Goal: Task Accomplishment & Management: Manage account settings

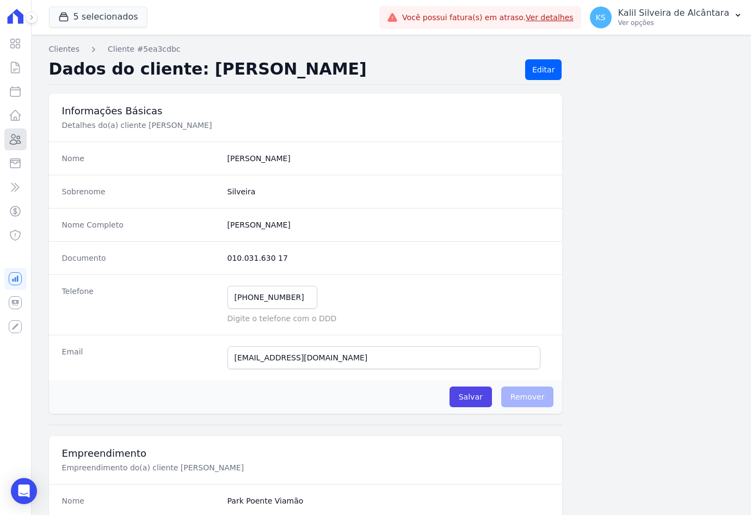
click at [22, 145] on icon at bounding box center [15, 139] width 13 height 13
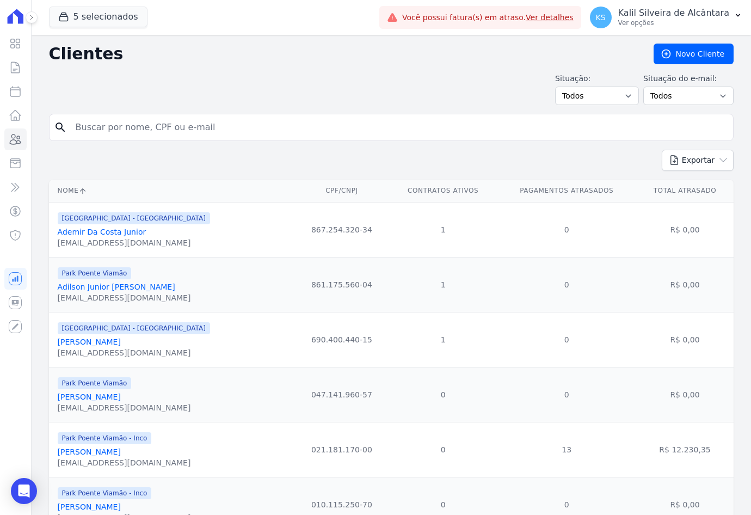
click at [22, 144] on link "Clientes" at bounding box center [15, 139] width 22 height 22
click at [158, 131] on input "search" at bounding box center [398, 127] width 659 height 22
type input "[PERSON_NAME]"
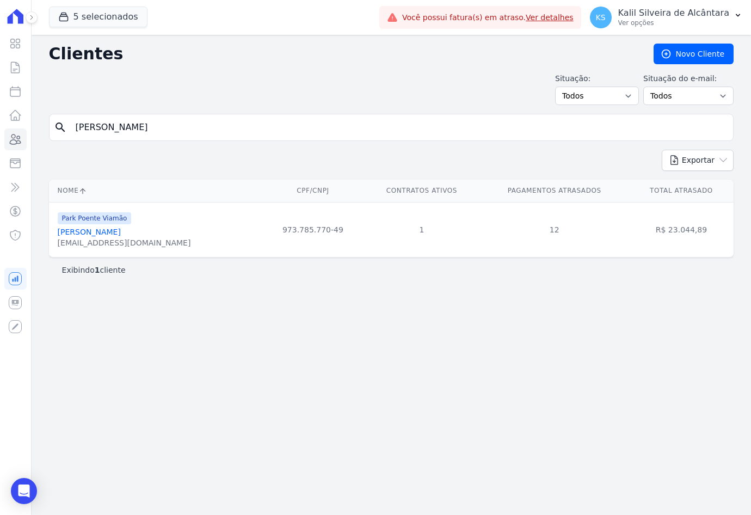
click at [121, 236] on link "[PERSON_NAME]" at bounding box center [89, 231] width 63 height 9
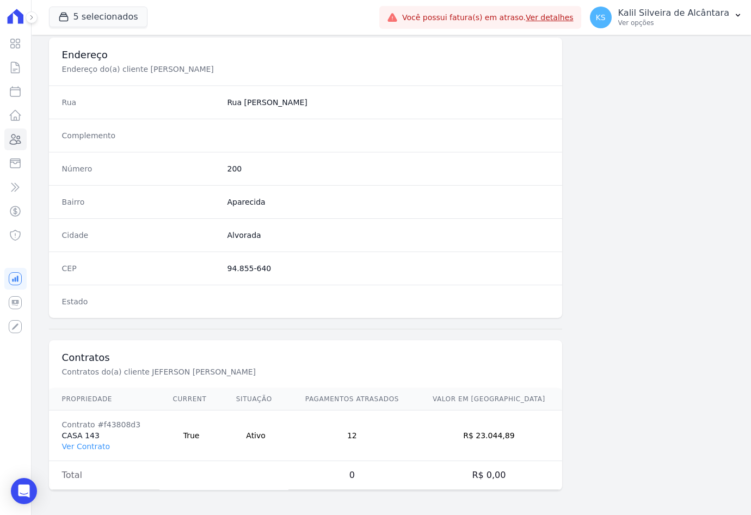
scroll to position [503, 0]
click at [94, 443] on link "Ver Contrato" at bounding box center [86, 444] width 48 height 9
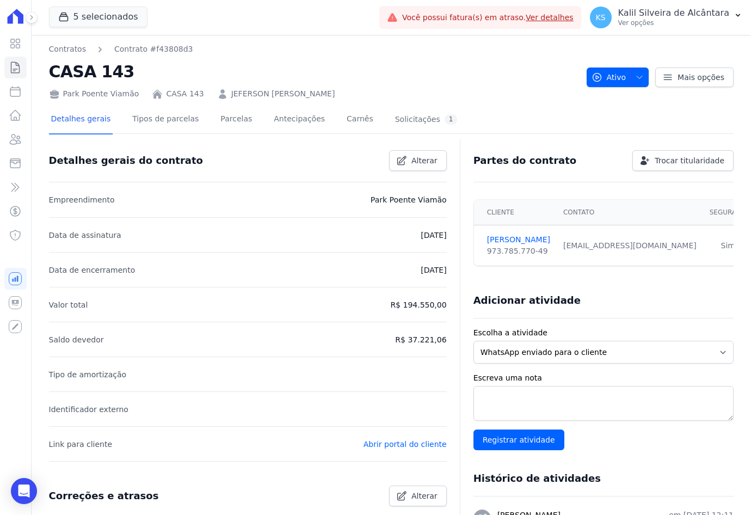
click at [200, 117] on div "Detalhes gerais Tipos de parcelas [GEOGRAPHIC_DATA] Antecipações Carnês Solicit…" at bounding box center [254, 120] width 411 height 29
click at [218, 118] on link "Parcelas" at bounding box center [236, 120] width 36 height 29
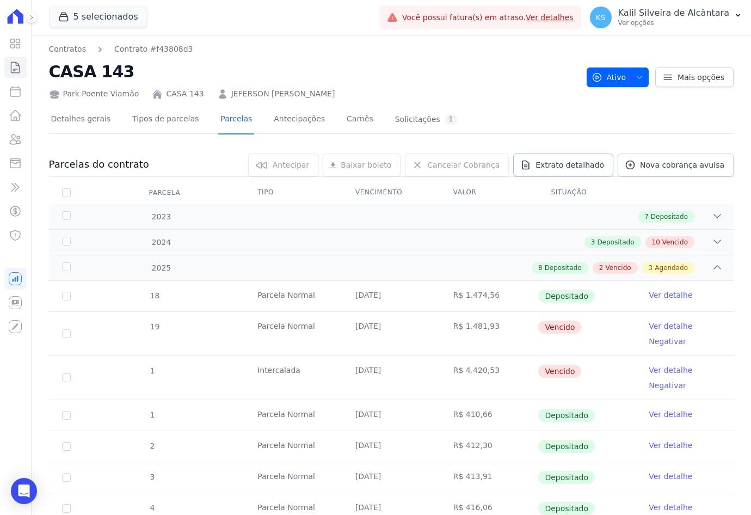
click at [591, 163] on span "Extrato detalhado" at bounding box center [569, 164] width 69 height 11
click at [716, 187] on span "Exportar XLSX" at bounding box center [713, 182] width 63 height 11
click at [22, 147] on link "Clientes" at bounding box center [15, 139] width 22 height 22
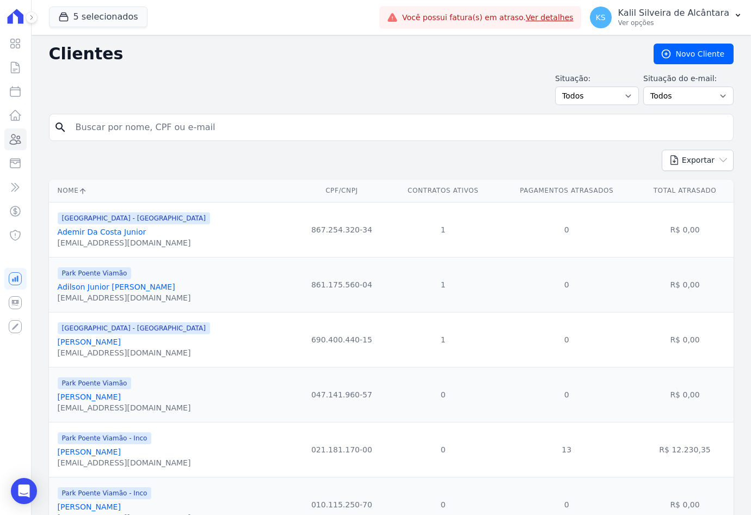
click at [135, 129] on input "search" at bounding box center [398, 127] width 659 height 22
type input "[PERSON_NAME] de ol"
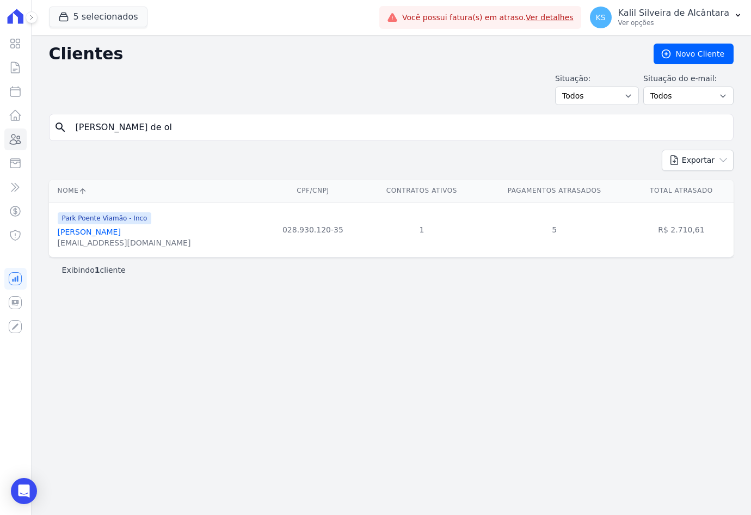
click at [121, 236] on link "[PERSON_NAME]" at bounding box center [89, 231] width 63 height 9
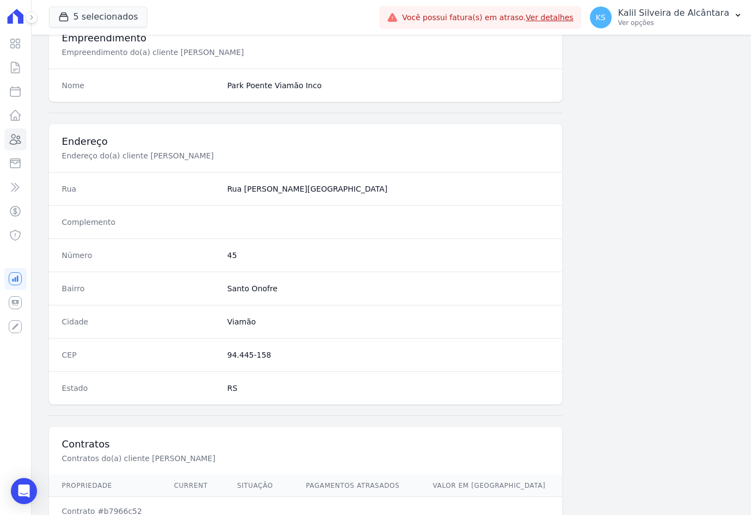
scroll to position [503, 0]
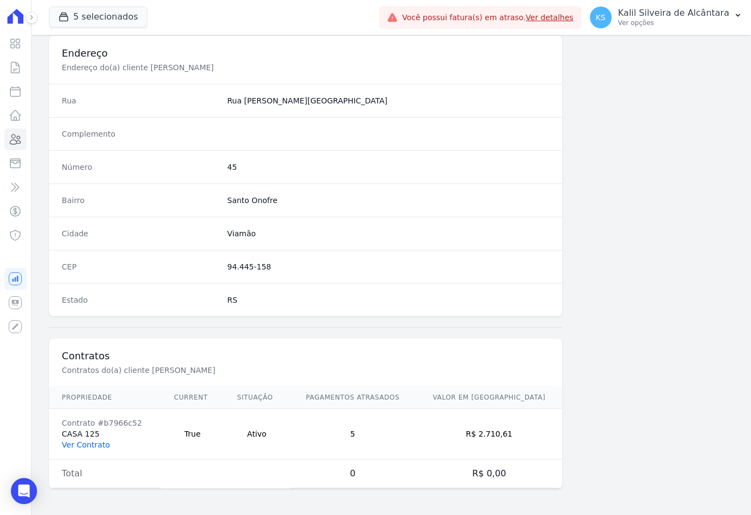
click at [88, 448] on link "Ver Contrato" at bounding box center [86, 444] width 48 height 9
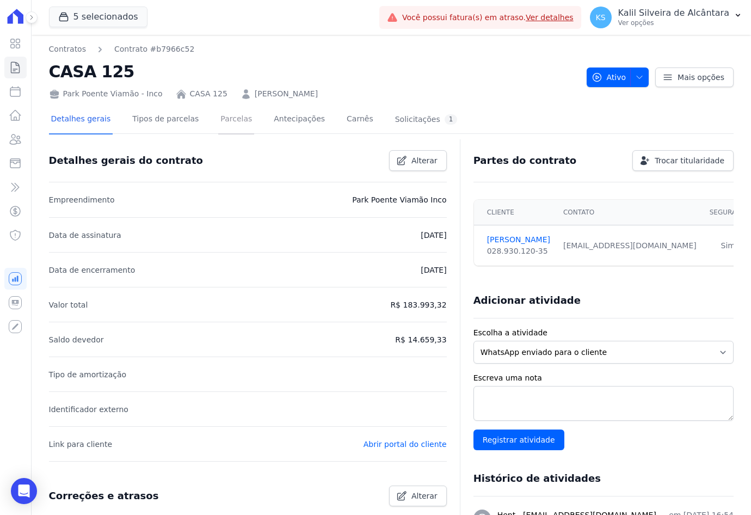
click at [218, 129] on link "Parcelas" at bounding box center [236, 120] width 36 height 29
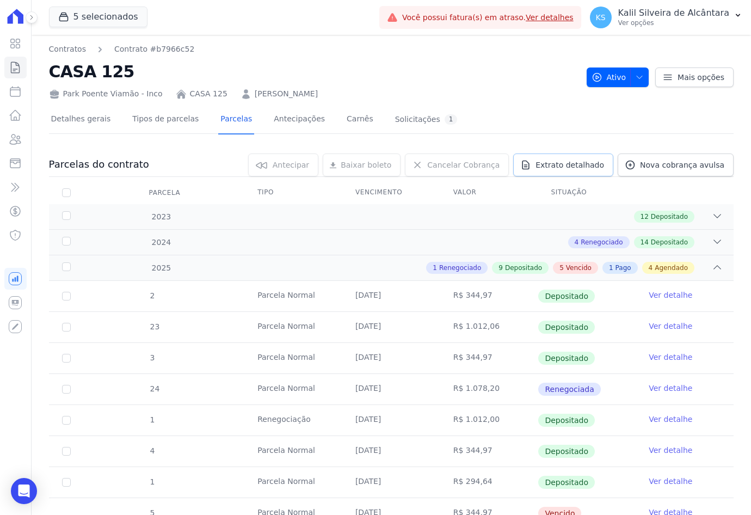
click at [558, 167] on span "Extrato detalhado" at bounding box center [569, 164] width 69 height 11
click at [693, 187] on span "Exportar XLSX" at bounding box center [713, 182] width 63 height 11
click at [14, 144] on icon at bounding box center [15, 139] width 13 height 13
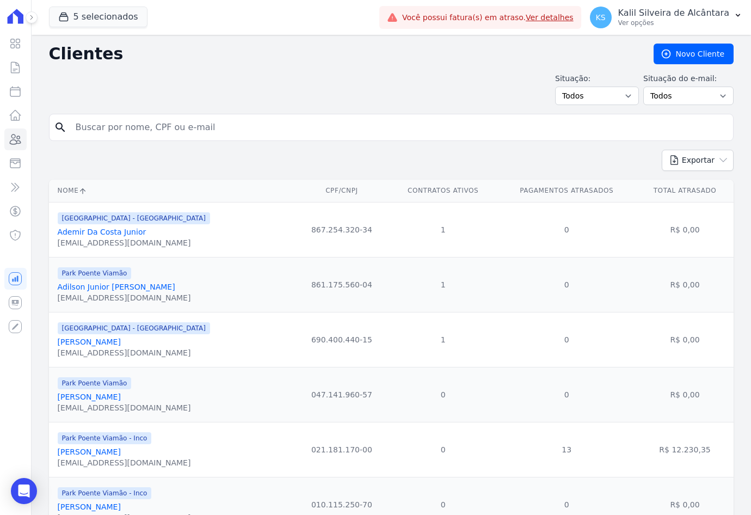
click at [140, 130] on input "search" at bounding box center [398, 127] width 659 height 22
type input "l"
type input "litieli bed"
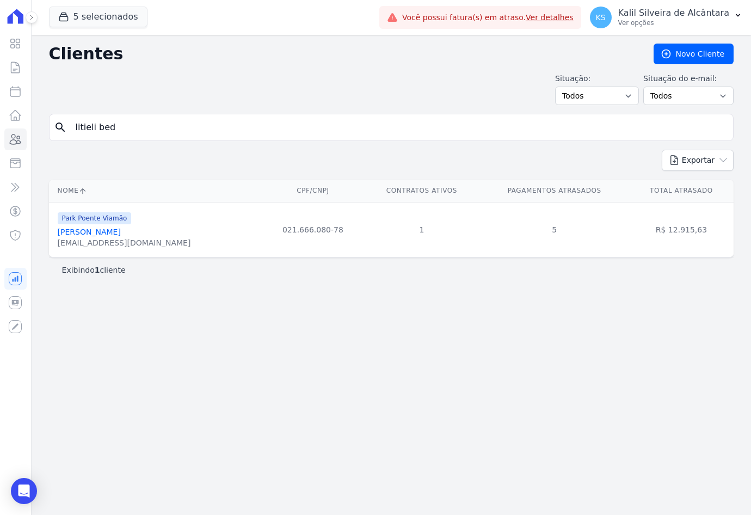
click at [106, 233] on link "[PERSON_NAME]" at bounding box center [89, 231] width 63 height 9
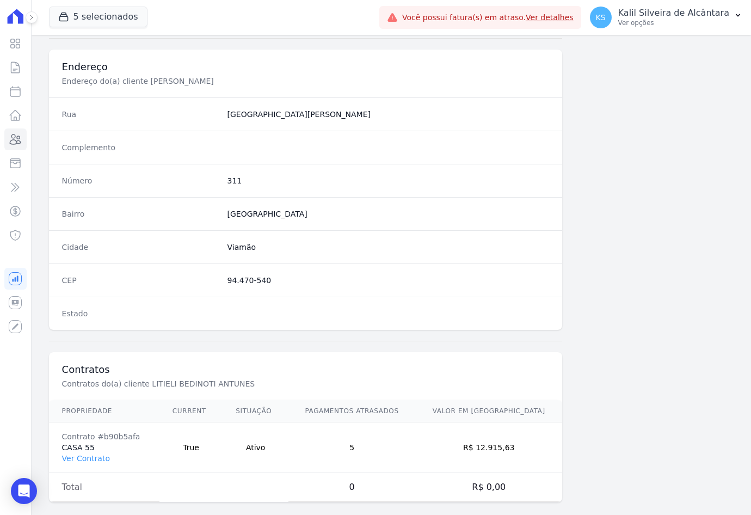
scroll to position [503, 0]
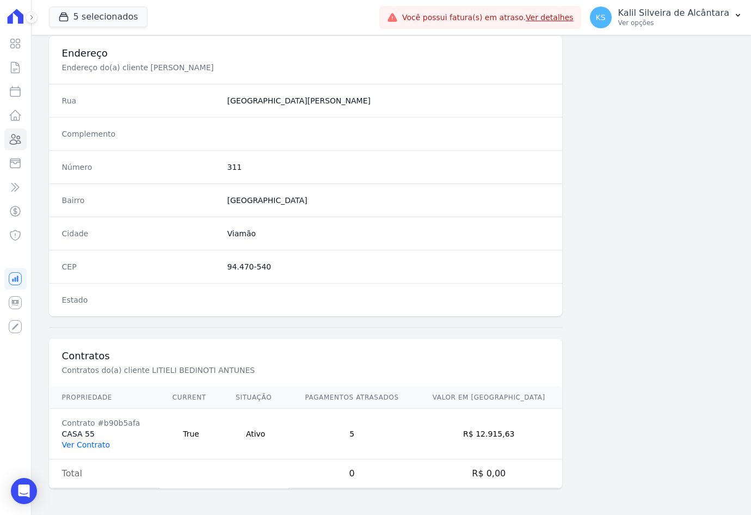
click at [82, 445] on link "Ver Contrato" at bounding box center [86, 444] width 48 height 9
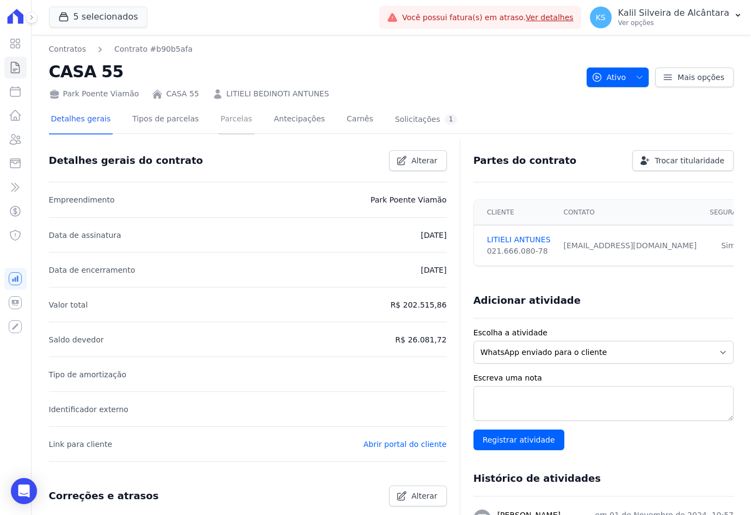
click at [219, 125] on link "Parcelas" at bounding box center [236, 120] width 36 height 29
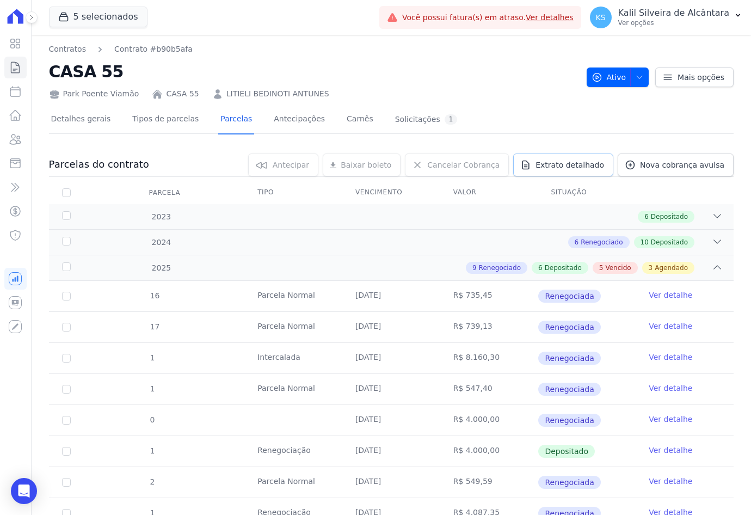
click at [584, 173] on link "Extrato detalhado" at bounding box center [563, 164] width 100 height 23
click at [719, 188] on link "Exportar XLSX" at bounding box center [714, 183] width 65 height 13
click at [13, 145] on icon at bounding box center [15, 139] width 13 height 13
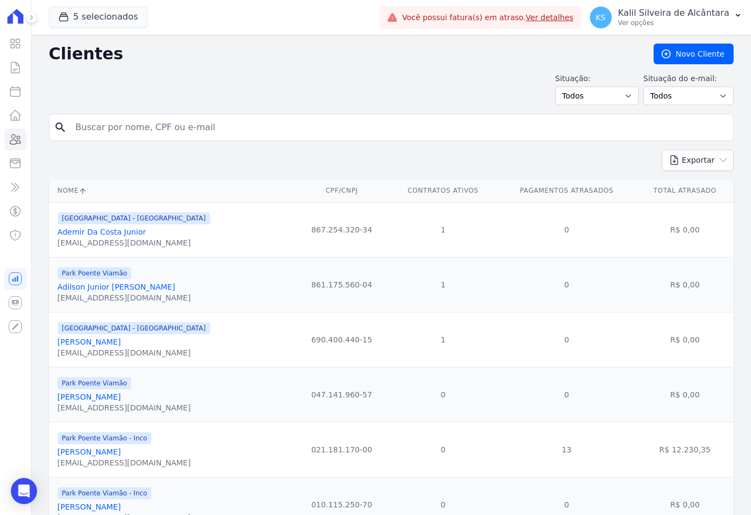
click at [150, 130] on input "search" at bounding box center [398, 127] width 659 height 22
type input "nelbia sim"
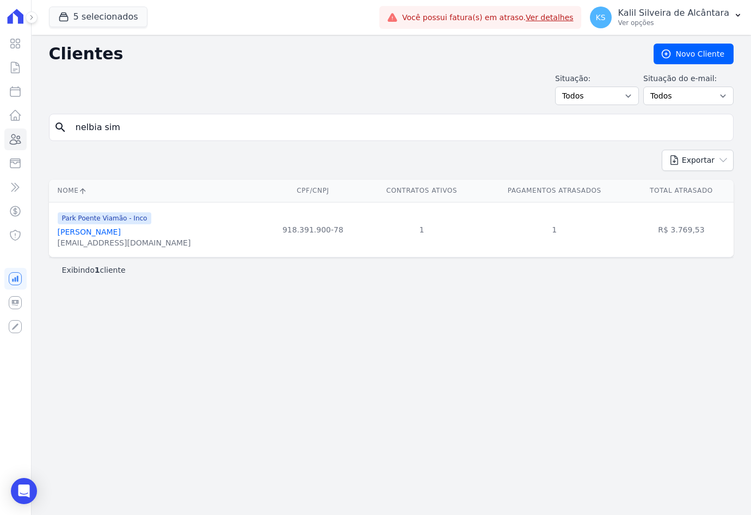
click at [119, 231] on link "[PERSON_NAME]" at bounding box center [89, 231] width 63 height 9
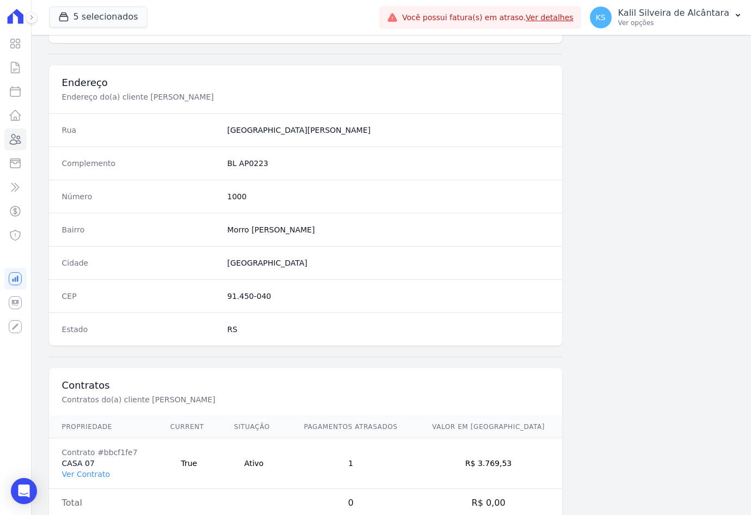
scroll to position [503, 0]
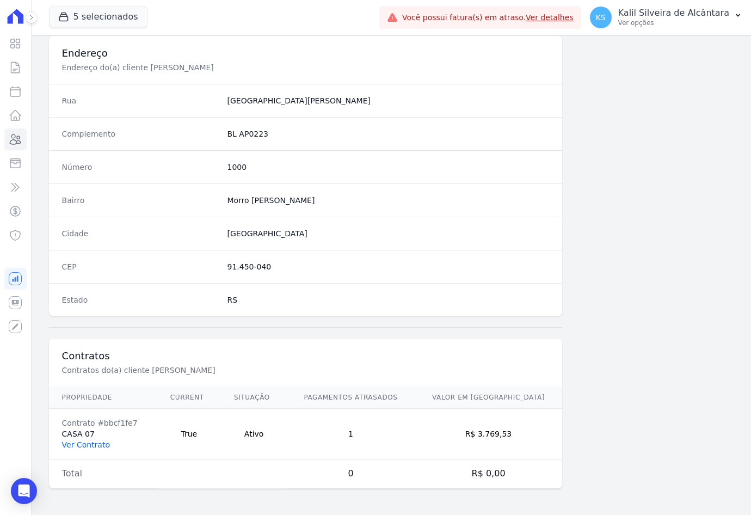
click at [84, 442] on link "Ver Contrato" at bounding box center [86, 444] width 48 height 9
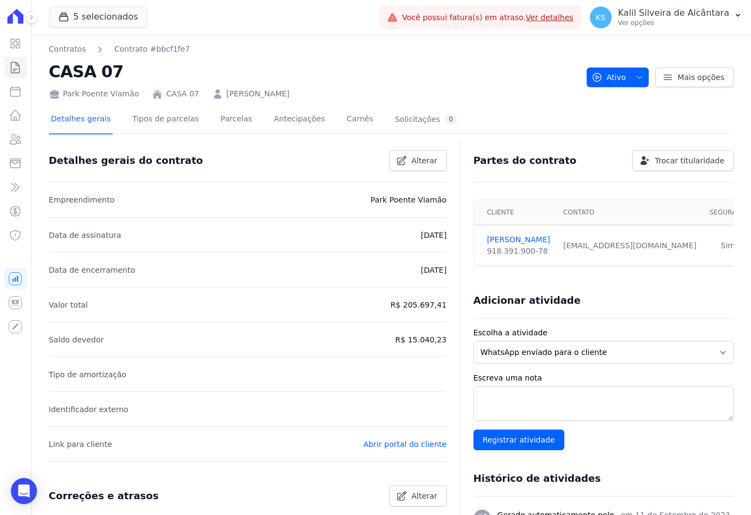
click at [190, 120] on div "Detalhes gerais Tipos de parcelas [GEOGRAPHIC_DATA] Antecipações Carnês Solicit…" at bounding box center [254, 120] width 411 height 29
click at [218, 120] on link "Parcelas" at bounding box center [236, 120] width 36 height 29
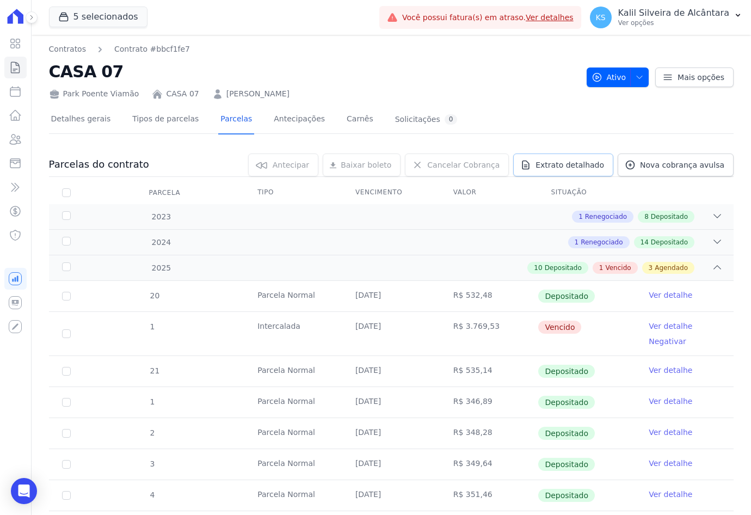
click at [584, 158] on link "Extrato detalhado" at bounding box center [563, 164] width 100 height 23
click at [735, 182] on span "Exportar XLSX" at bounding box center [713, 182] width 63 height 11
drag, startPoint x: 439, startPoint y: 168, endPoint x: 409, endPoint y: 163, distance: 30.3
click at [439, 168] on div "Cancelar Cobrança Cancelar Cobrança Cancelar Cobranças Você tem certeza que des…" at bounding box center [457, 164] width 104 height 23
click at [20, 142] on icon at bounding box center [15, 139] width 13 height 13
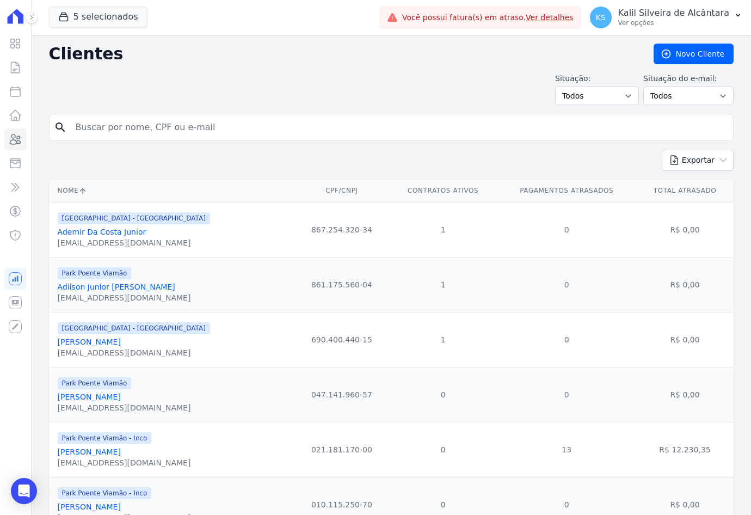
click at [89, 131] on input "search" at bounding box center [398, 127] width 659 height 22
type input "[PERSON_NAME]"
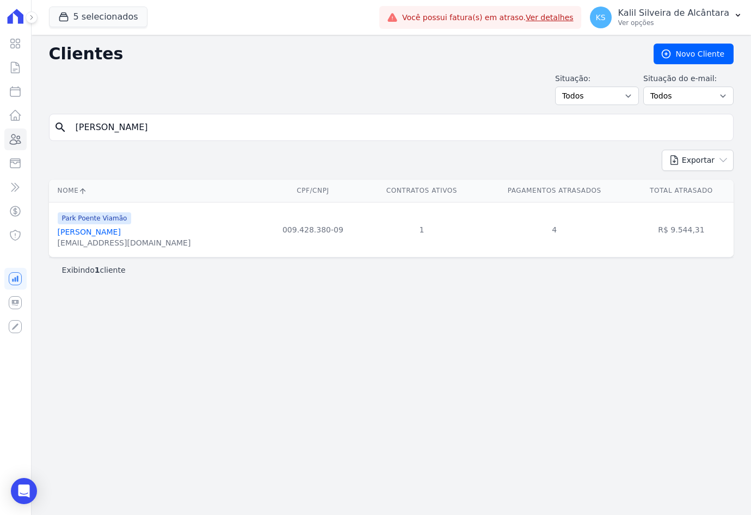
click at [115, 232] on link "[PERSON_NAME]" at bounding box center [89, 231] width 63 height 9
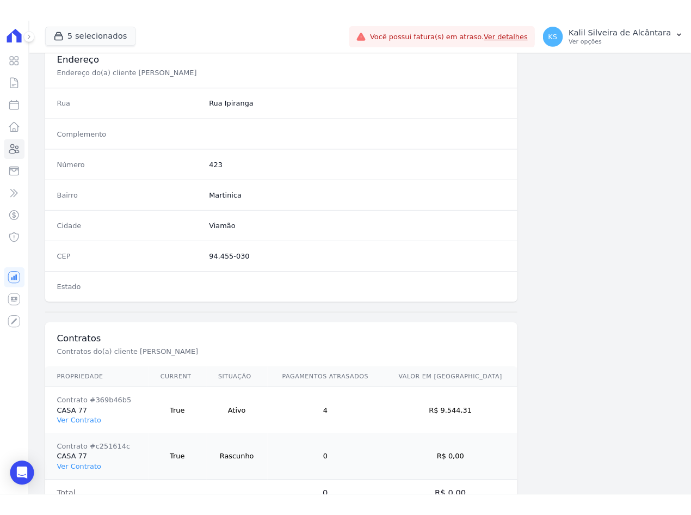
scroll to position [553, 0]
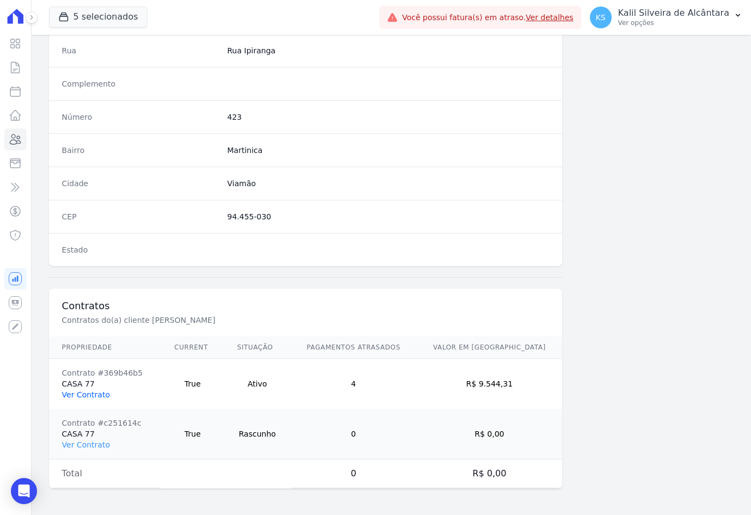
click at [85, 396] on link "Ver Contrato" at bounding box center [86, 394] width 48 height 9
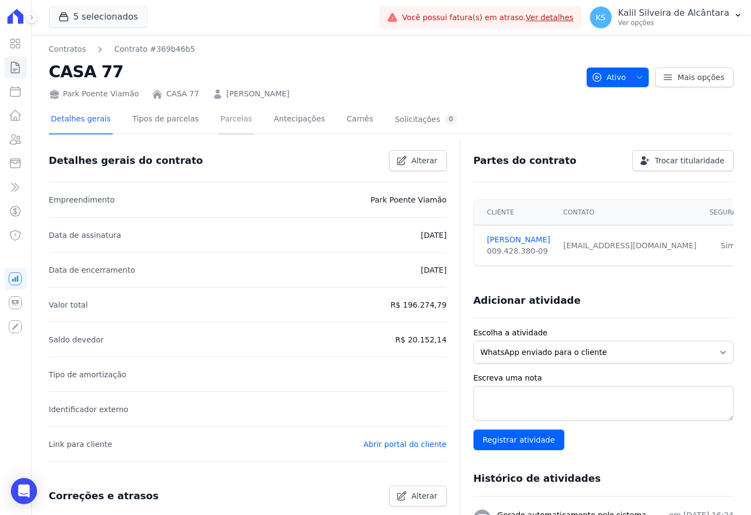
click at [220, 126] on link "Parcelas" at bounding box center [236, 120] width 36 height 29
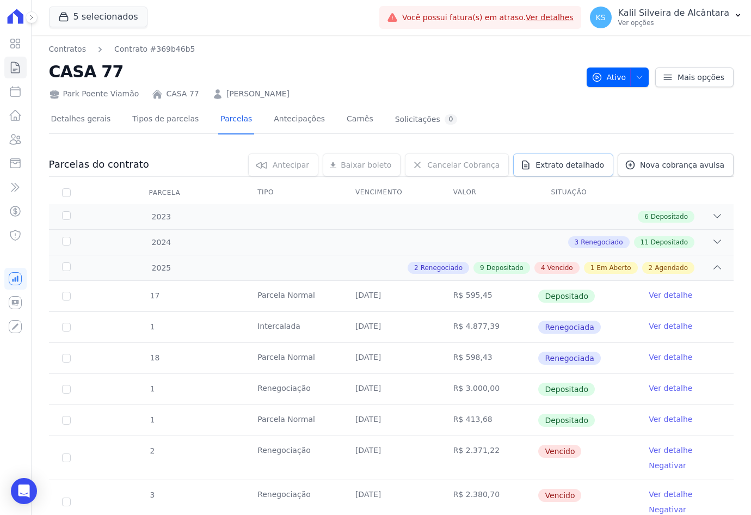
click at [578, 161] on span "Extrato detalhado" at bounding box center [569, 164] width 69 height 11
click at [734, 188] on span "Exportar XLSX" at bounding box center [713, 182] width 63 height 11
click at [572, 264] on div "4 Vencido" at bounding box center [556, 268] width 45 height 12
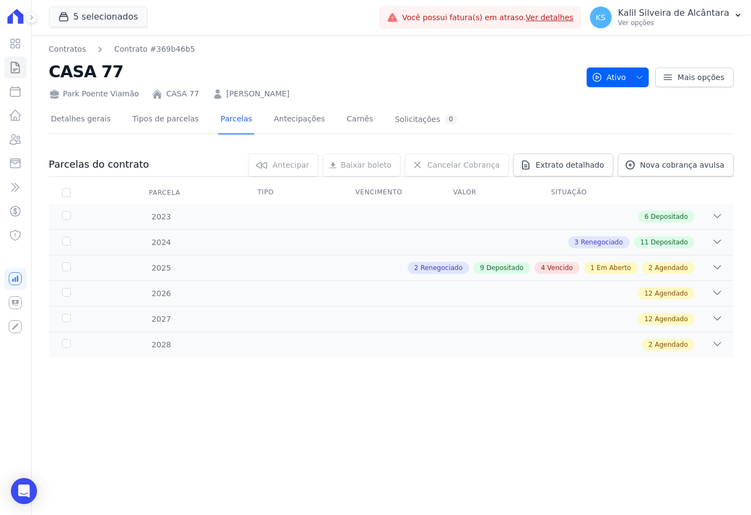
click at [282, 58] on div "Contratos Contrato #369b46b5 CASA 77 Park Poente Viamão CASA 77 [PERSON_NAME]" at bounding box center [313, 72] width 529 height 56
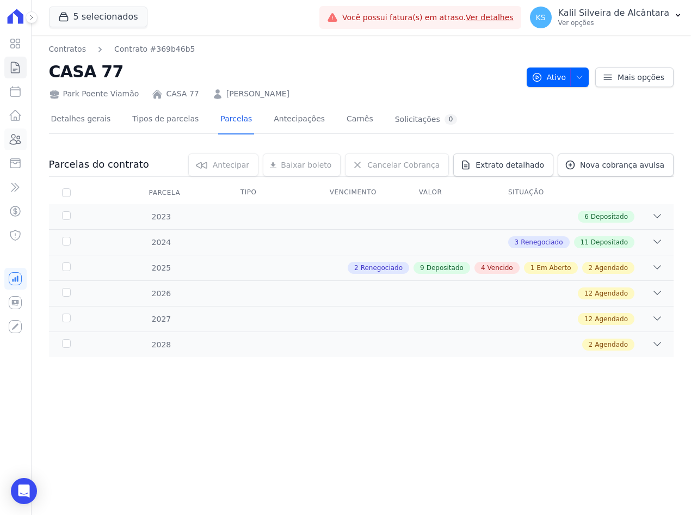
click at [20, 140] on icon at bounding box center [15, 139] width 13 height 13
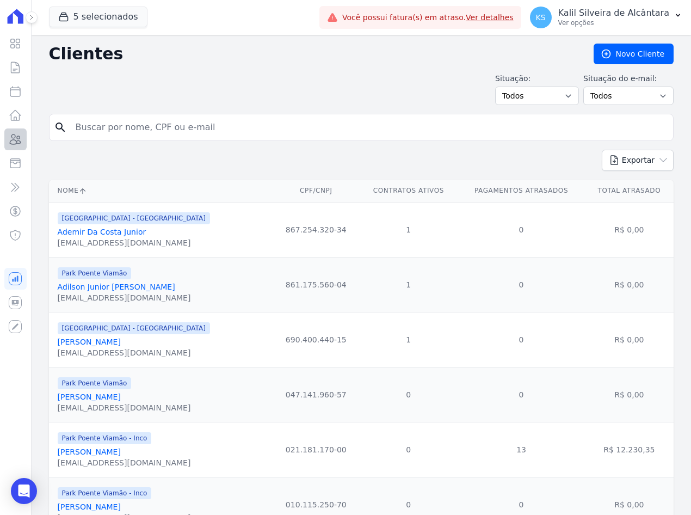
drag, startPoint x: 77, startPoint y: 129, endPoint x: 10, endPoint y: 143, distance: 68.4
click at [10, 143] on div "Visão Geral Contratos [GEOGRAPHIC_DATA] Lotes Clientes Minha Carteira Transferê…" at bounding box center [345, 257] width 691 height 515
paste input "[PERSON_NAME]"
type input "[PERSON_NAME]"
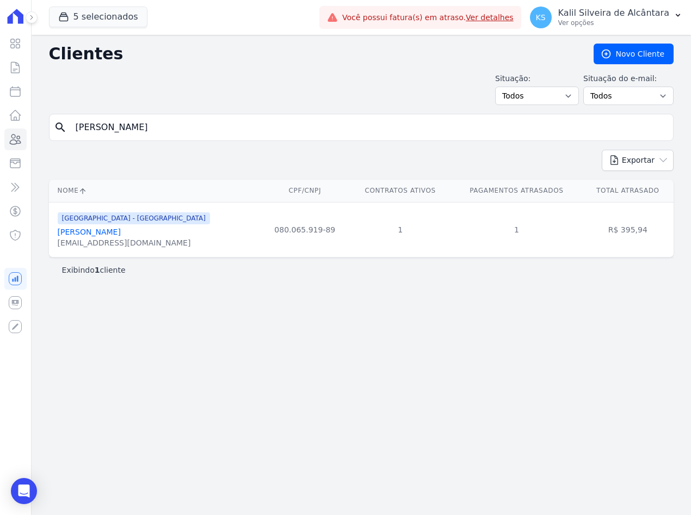
click at [105, 235] on link "[PERSON_NAME]" at bounding box center [89, 231] width 63 height 9
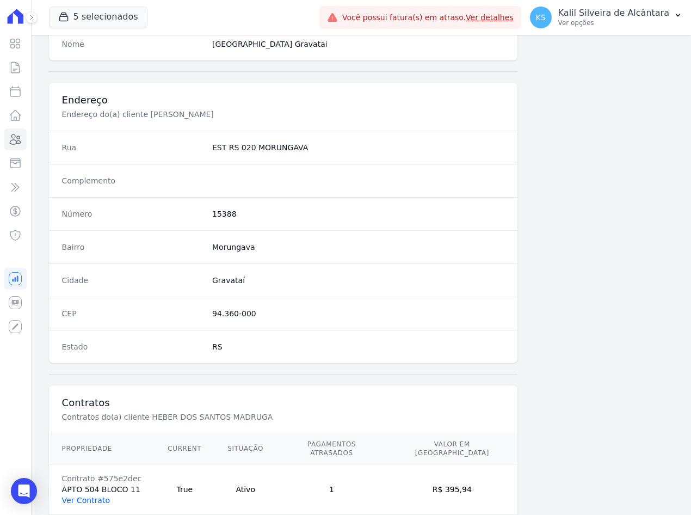
scroll to position [503, 0]
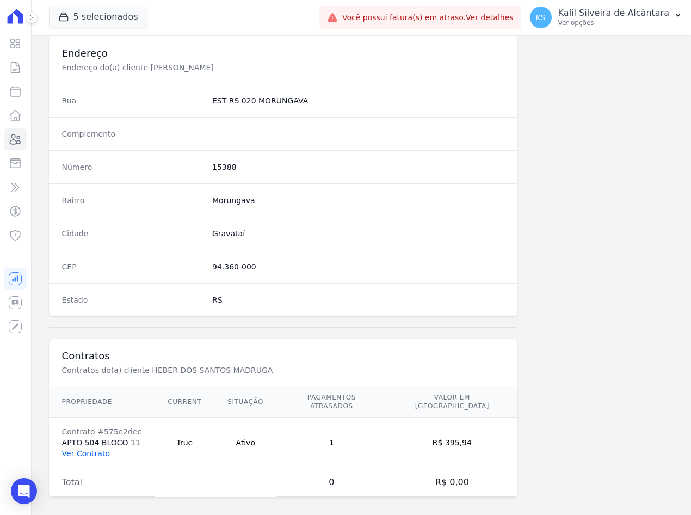
click at [79, 449] on link "Ver Contrato" at bounding box center [86, 453] width 48 height 9
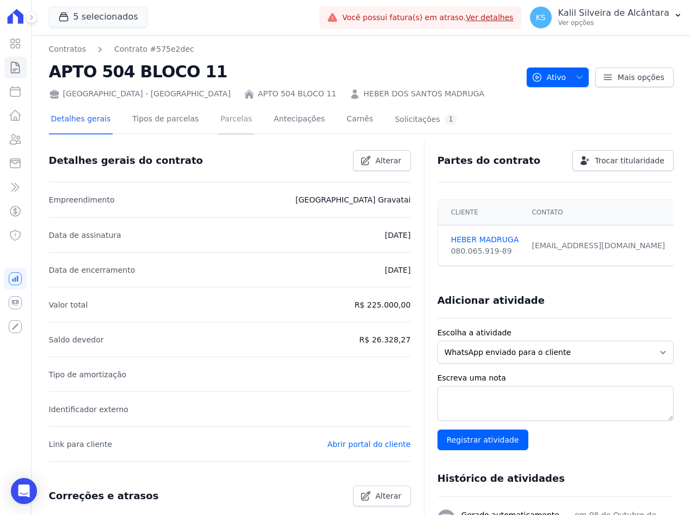
click at [232, 117] on link "Parcelas" at bounding box center [236, 120] width 36 height 29
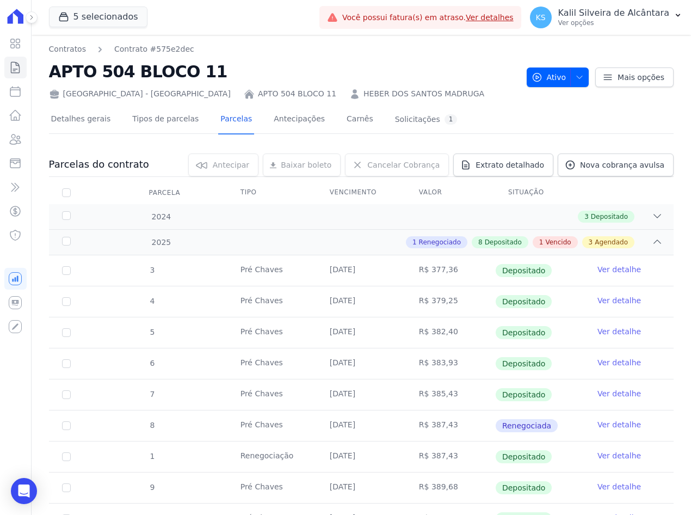
click at [363, 88] on link "HEBER DOS SANTOS MADRUGA" at bounding box center [423, 93] width 121 height 11
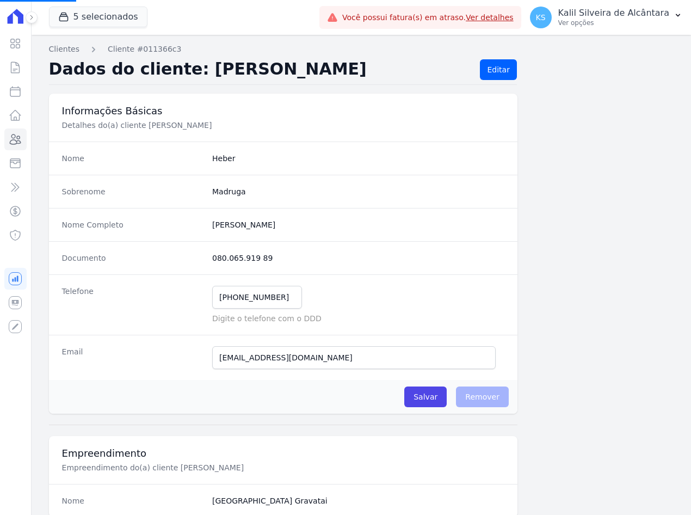
drag, startPoint x: 246, startPoint y: 258, endPoint x: 181, endPoint y: 245, distance: 66.1
click at [181, 245] on div "Documento 080.065.919 89" at bounding box center [283, 257] width 468 height 33
drag, startPoint x: 270, startPoint y: 226, endPoint x: 170, endPoint y: 235, distance: 101.0
click at [170, 235] on div "Nome Completo Heber Dos Santos Madruga" at bounding box center [283, 224] width 468 height 33
copy div "[PERSON_NAME]"
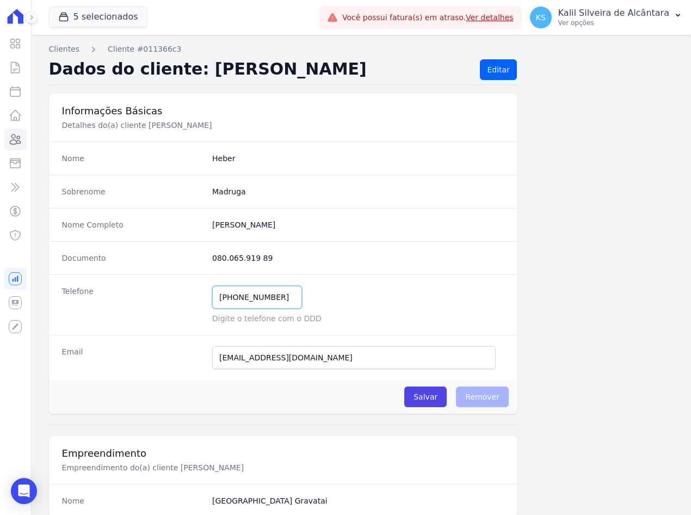
click at [232, 298] on input "[PHONE_NUMBER]" at bounding box center [257, 297] width 90 height 23
type input "[PHONE_NUMBER]"
click at [418, 392] on input "Salvar" at bounding box center [425, 396] width 42 height 21
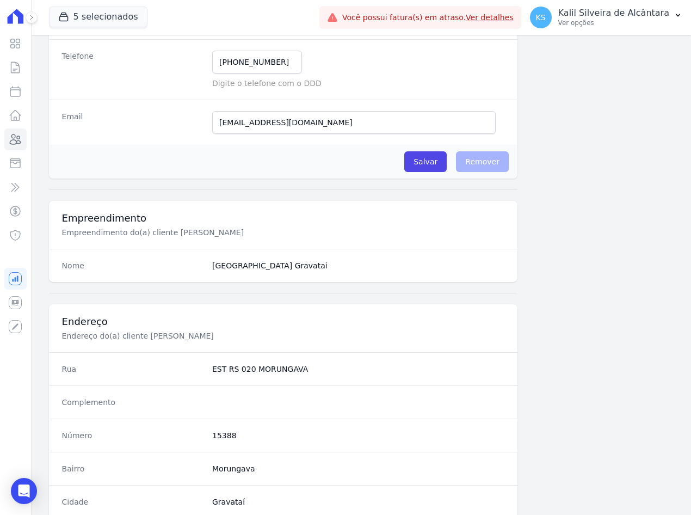
scroll to position [540, 0]
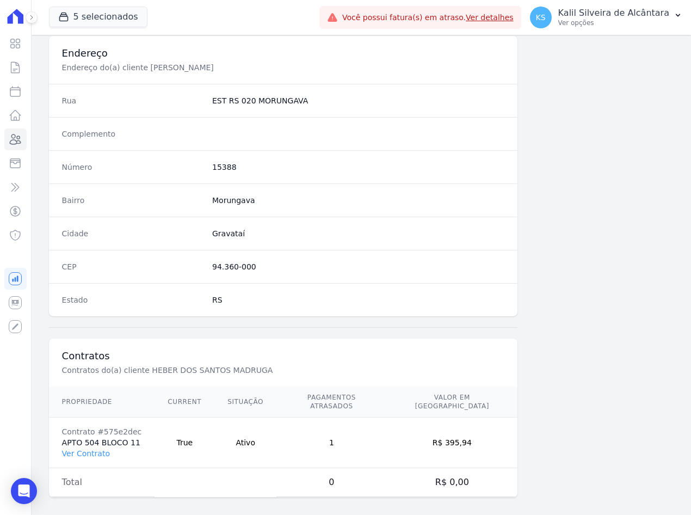
drag, startPoint x: 249, startPoint y: 265, endPoint x: 209, endPoint y: 264, distance: 40.3
click at [209, 264] on div "CEP 94.360-000" at bounding box center [283, 266] width 468 height 33
copy dd "94.360-000"
click at [225, 164] on dd "15388" at bounding box center [358, 167] width 292 height 11
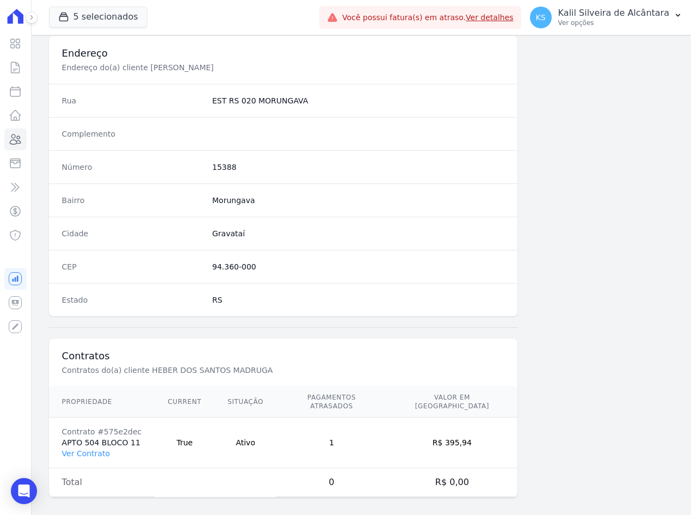
click at [225, 164] on dd "15388" at bounding box center [358, 167] width 292 height 11
copy dd "15388"
click at [225, 233] on dd "Gravataí" at bounding box center [358, 233] width 292 height 11
copy dd "Gravataí"
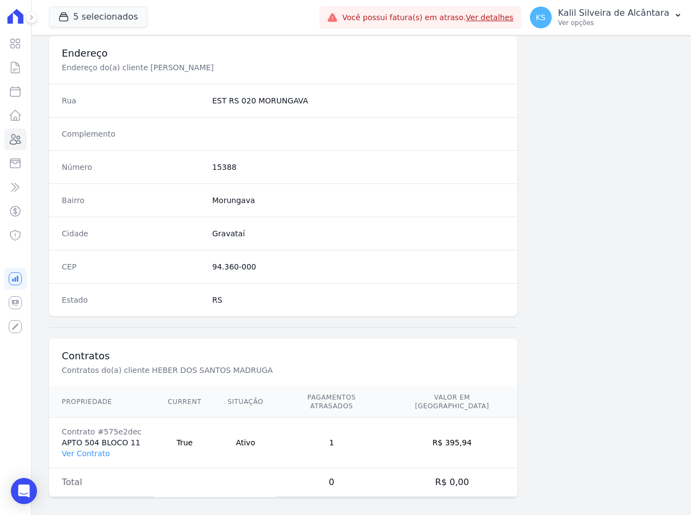
click at [228, 193] on div "Bairro [GEOGRAPHIC_DATA]" at bounding box center [283, 199] width 468 height 33
copy dd "Morungava"
drag, startPoint x: 287, startPoint y: 102, endPoint x: 205, endPoint y: 105, distance: 81.7
click at [205, 105] on div "Rua EST RS 020 [GEOGRAPHIC_DATA]" at bounding box center [283, 100] width 468 height 33
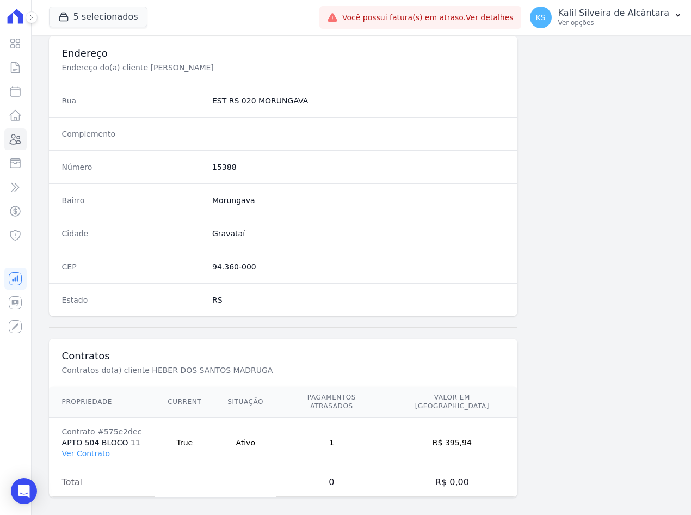
drag, startPoint x: 205, startPoint y: 105, endPoint x: 299, endPoint y: 105, distance: 94.1
click at [299, 105] on dd "EST RS 020 MORUNGAVA" at bounding box center [358, 100] width 292 height 11
drag, startPoint x: 299, startPoint y: 105, endPoint x: 207, endPoint y: 103, distance: 92.0
click at [207, 103] on div "Rua EST RS 020 [GEOGRAPHIC_DATA]" at bounding box center [283, 100] width 468 height 33
copy dl "EST RS 020 MORUNGAVA"
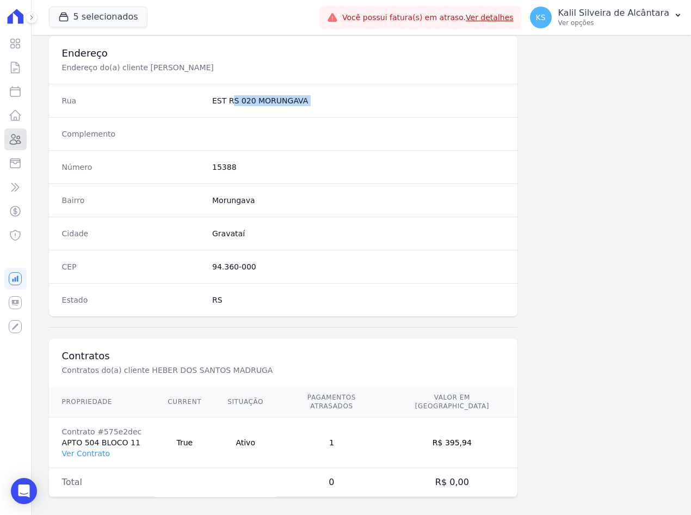
click at [9, 143] on icon at bounding box center [15, 139] width 13 height 13
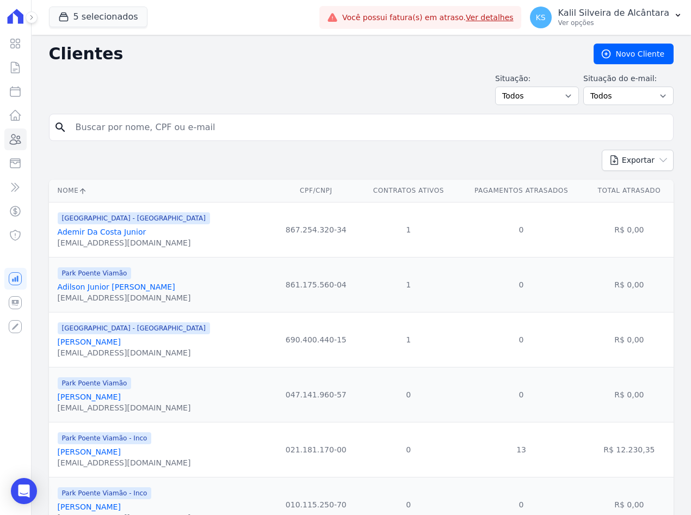
click at [100, 126] on input "search" at bounding box center [369, 127] width 600 height 22
click at [282, 132] on input "search" at bounding box center [369, 127] width 600 height 22
type input "[PERSON_NAME]"
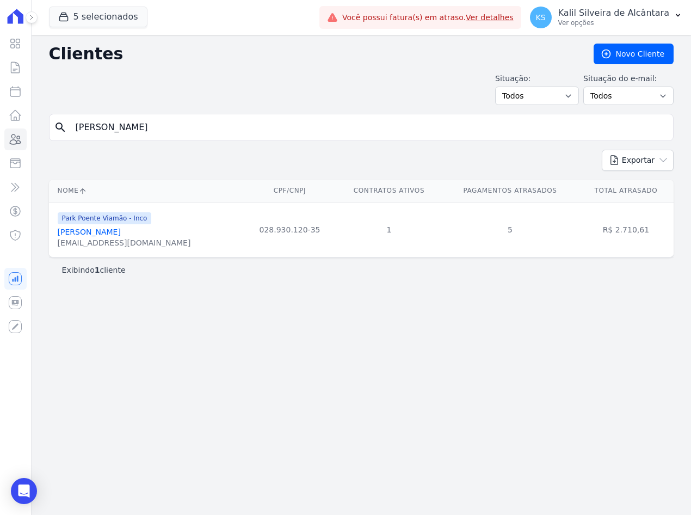
click at [121, 231] on link "[PERSON_NAME]" at bounding box center [89, 231] width 63 height 9
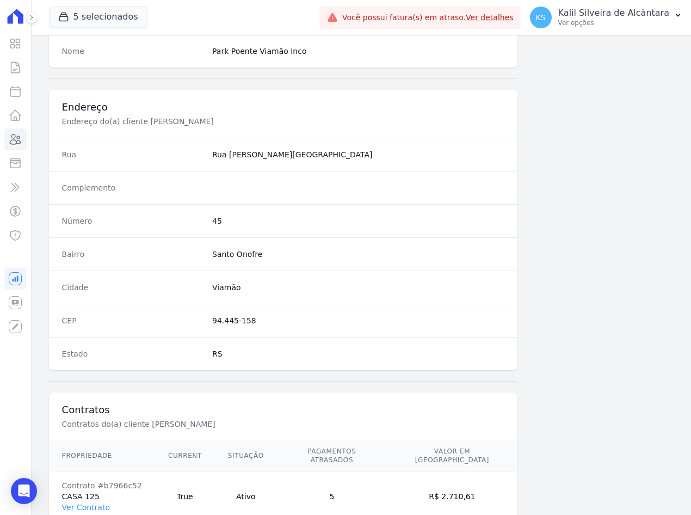
scroll to position [503, 0]
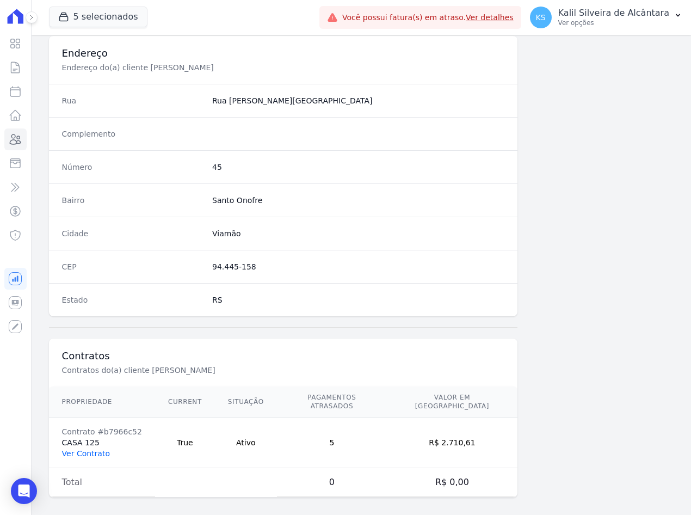
click at [79, 449] on link "Ver Contrato" at bounding box center [86, 453] width 48 height 9
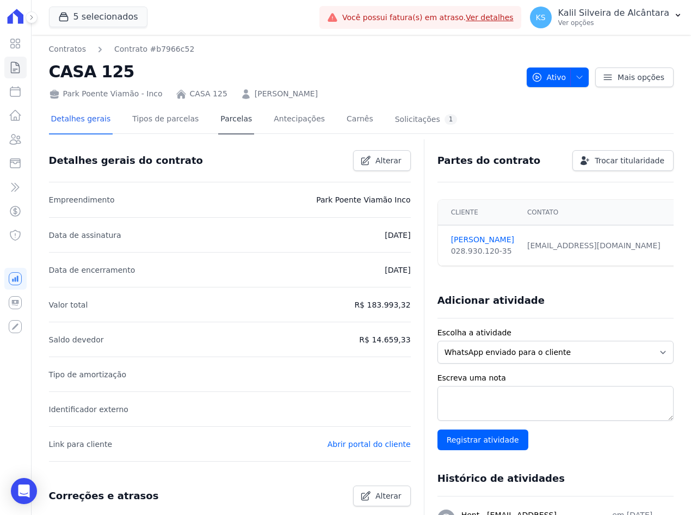
click at [236, 124] on div "Detalhes gerais Tipos de parcelas [GEOGRAPHIC_DATA] Antecipações Carnês Solicit…" at bounding box center [254, 120] width 411 height 29
click at [236, 124] on link "Parcelas" at bounding box center [236, 120] width 36 height 29
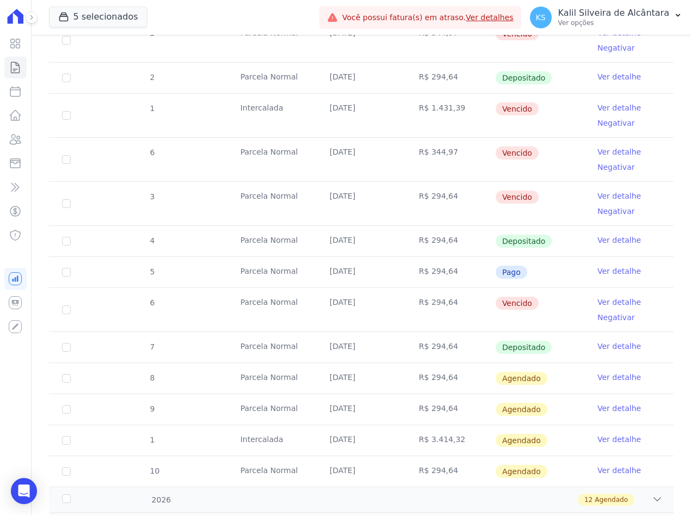
scroll to position [490, 0]
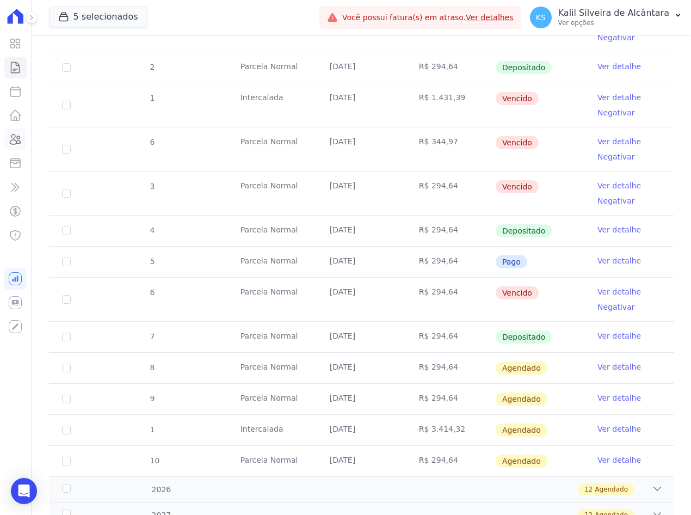
click at [23, 134] on link "Clientes" at bounding box center [15, 139] width 22 height 22
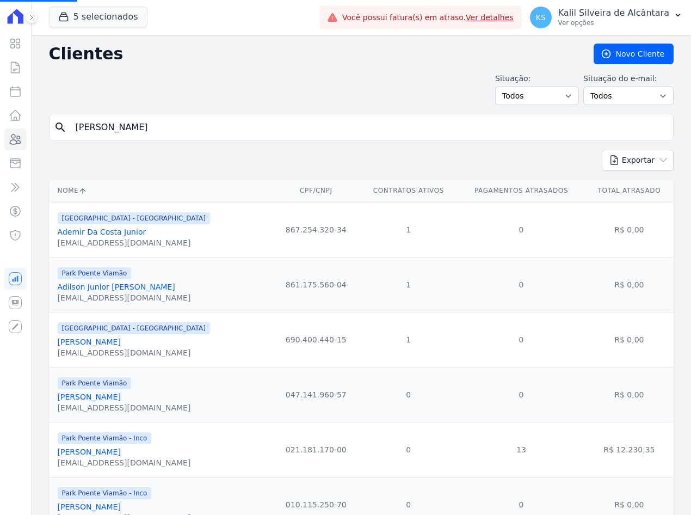
drag, startPoint x: 154, startPoint y: 132, endPoint x: -107, endPoint y: 138, distance: 260.7
click at [0, 138] on html "Visão Geral Contratos [GEOGRAPHIC_DATA] Lotes Clientes Minha Carteira Transferê…" at bounding box center [345, 257] width 691 height 515
type input "kev"
click at [195, 118] on input "search" at bounding box center [369, 127] width 600 height 22
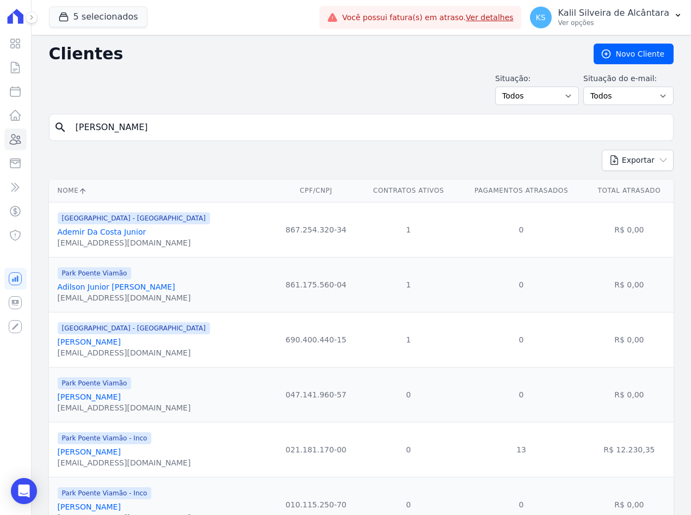
type input "[PERSON_NAME]"
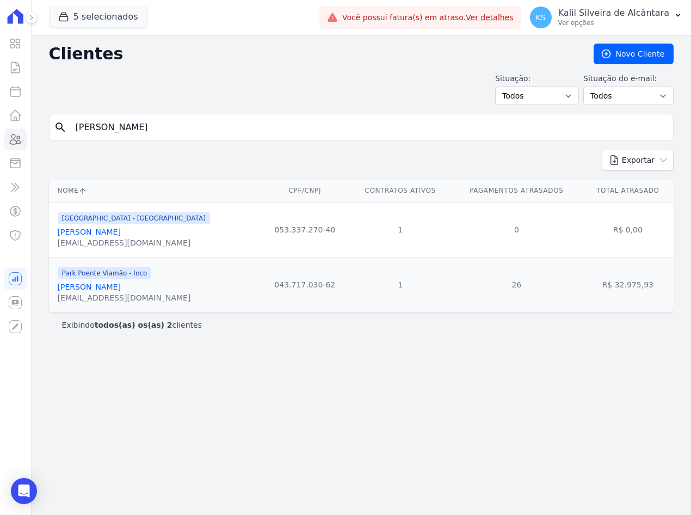
click at [121, 289] on link "[PERSON_NAME]" at bounding box center [89, 286] width 63 height 9
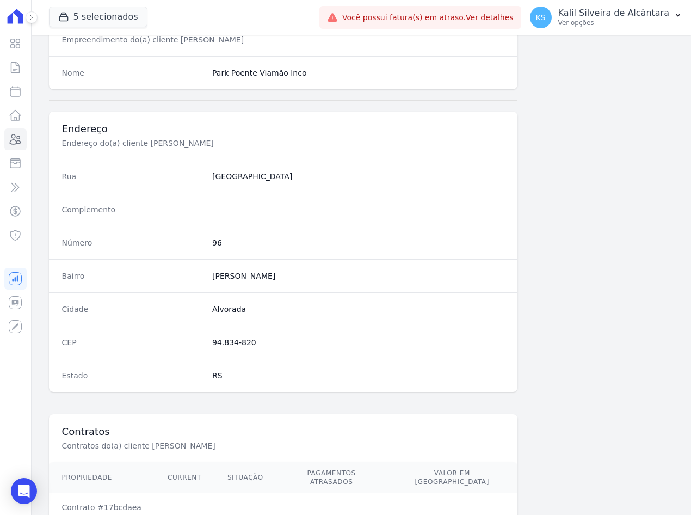
scroll to position [503, 0]
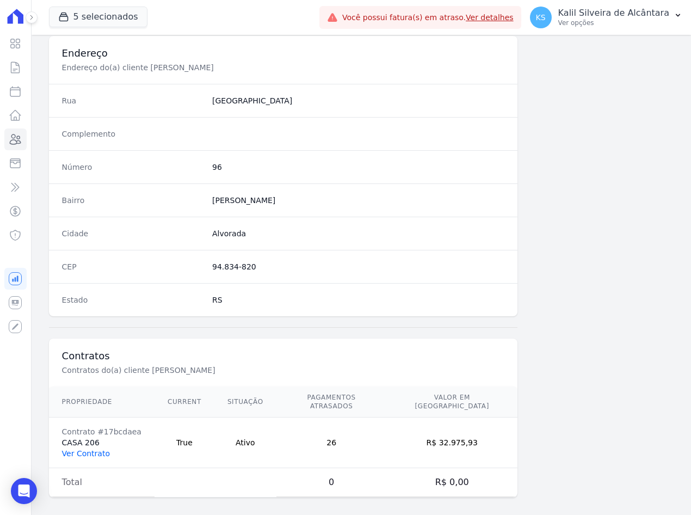
click at [93, 449] on link "Ver Contrato" at bounding box center [86, 453] width 48 height 9
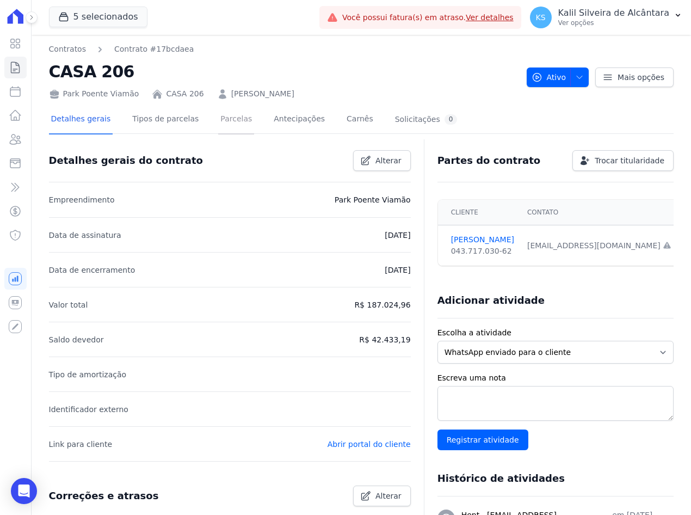
click at [218, 114] on link "Parcelas" at bounding box center [236, 120] width 36 height 29
click at [219, 120] on link "Parcelas" at bounding box center [236, 120] width 36 height 29
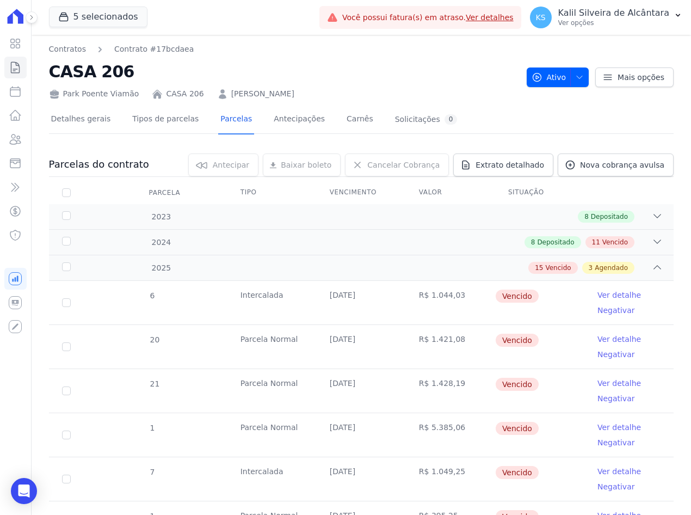
click at [251, 93] on link "[PERSON_NAME]" at bounding box center [262, 93] width 63 height 11
